Goal: Navigation & Orientation: Find specific page/section

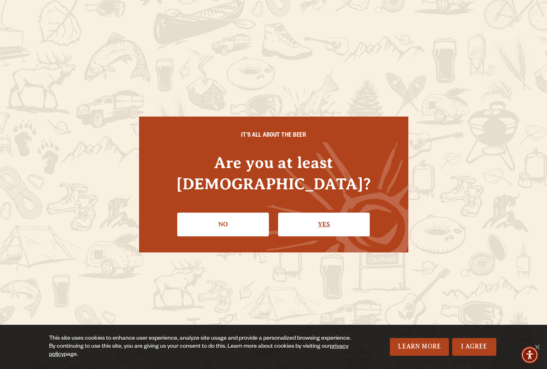
click at [320, 219] on link "Yes" at bounding box center [324, 224] width 92 height 23
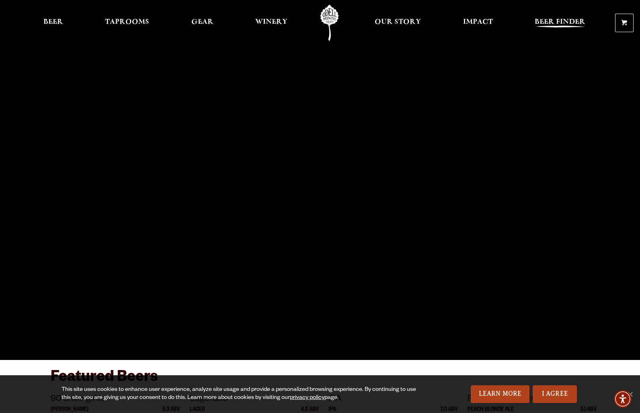
click at [547, 20] on span "Beer Finder" at bounding box center [560, 22] width 51 height 6
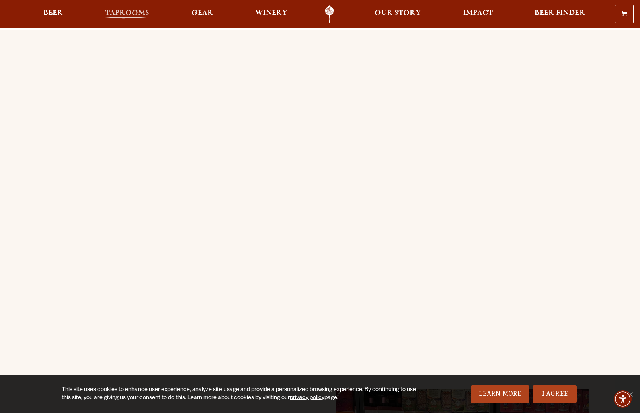
click at [123, 12] on span "Taprooms" at bounding box center [127, 13] width 44 height 6
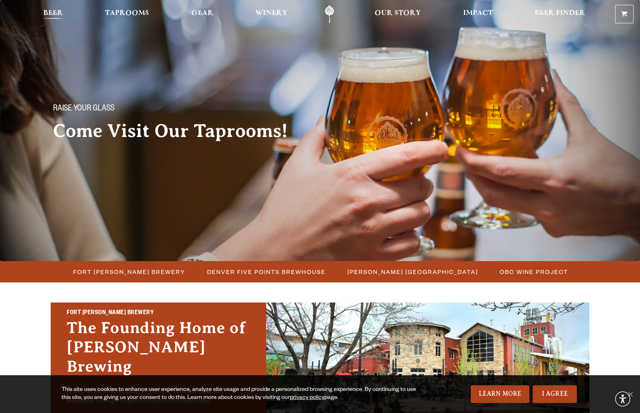
click at [55, 12] on span "Beer" at bounding box center [53, 13] width 20 height 6
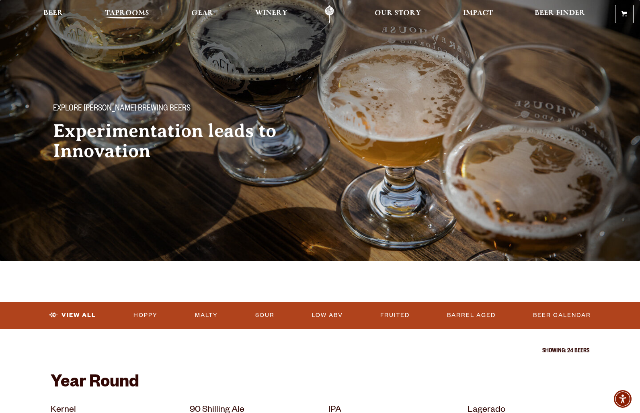
click at [137, 16] on span "Taprooms" at bounding box center [127, 13] width 44 height 6
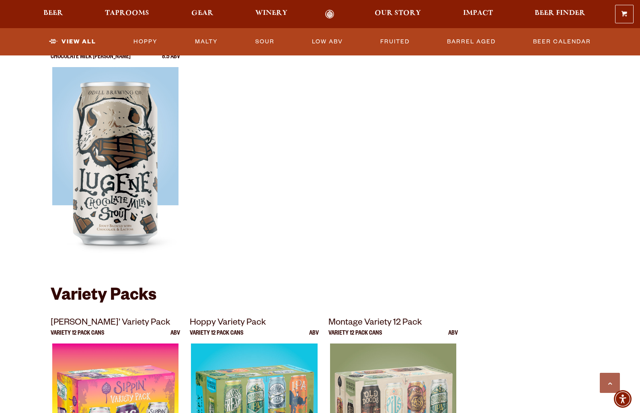
scroll to position [1317, 0]
